Goal: Information Seeking & Learning: Learn about a topic

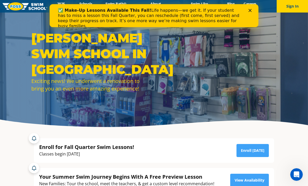
click at [250, 10] on icon "Close" at bounding box center [250, 10] width 3 height 3
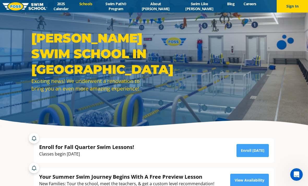
click at [97, 6] on link "Schools" at bounding box center [86, 3] width 22 height 5
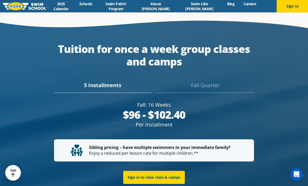
scroll to position [929, 0]
click at [203, 81] on div "Fall Quarter" at bounding box center [205, 86] width 97 height 11
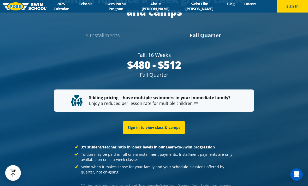
scroll to position [979, 0]
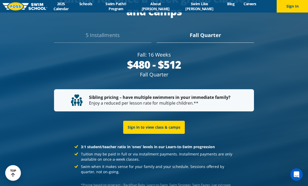
drag, startPoint x: 106, startPoint y: 34, endPoint x: 105, endPoint y: 38, distance: 3.9
click at [106, 35] on div "5 Installments" at bounding box center [102, 36] width 97 height 11
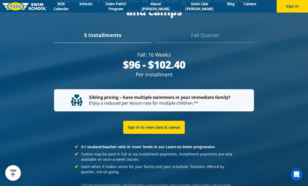
click at [205, 31] on div "Fall Quarter" at bounding box center [205, 36] width 97 height 11
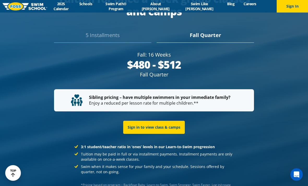
click at [108, 31] on div "5 Installments" at bounding box center [102, 36] width 97 height 11
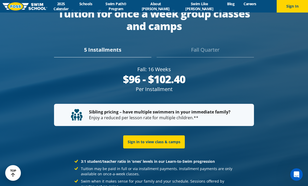
click at [201, 46] on div "Fall Quarter" at bounding box center [205, 51] width 97 height 11
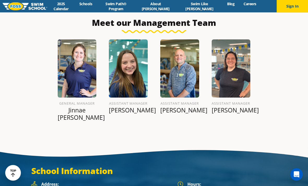
scroll to position [493, 0]
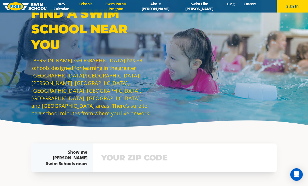
click at [123, 6] on link "Swim Path® Program" at bounding box center [116, 6] width 39 height 10
